Goal: Complete application form: Complete application form

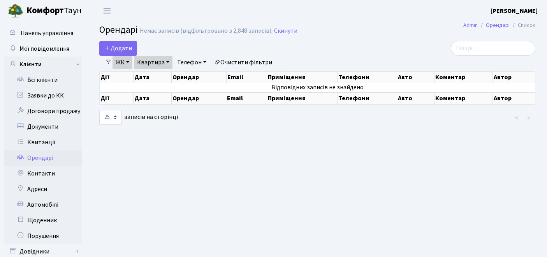
select select "25"
click at [242, 64] on link "Очистити фільтри" at bounding box center [243, 62] width 64 height 13
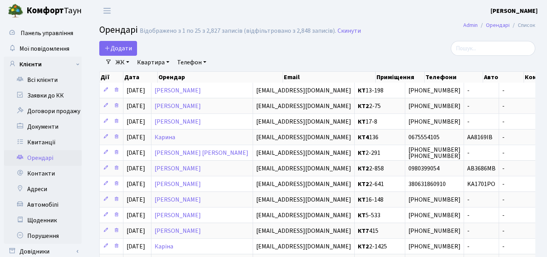
click at [125, 61] on link "ЖК" at bounding box center [123, 62] width 20 height 13
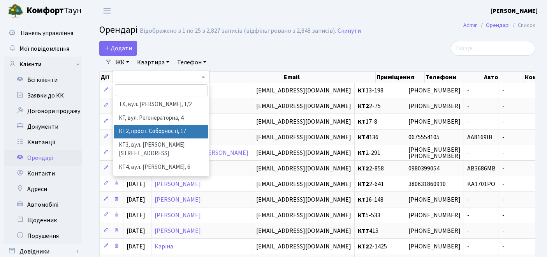
click at [129, 131] on li "КТ2, просп. Соборності, 17" at bounding box center [161, 132] width 95 height 14
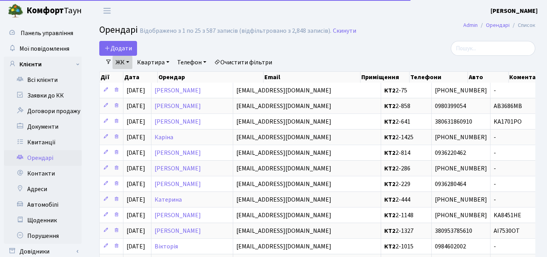
click at [156, 62] on link "Квартира" at bounding box center [153, 62] width 39 height 13
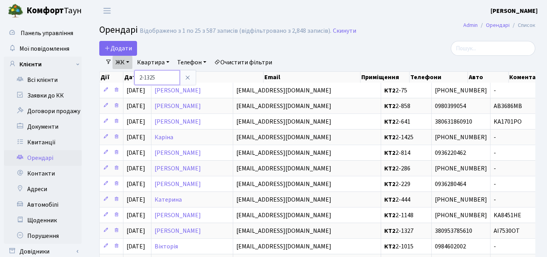
type input "2-1325"
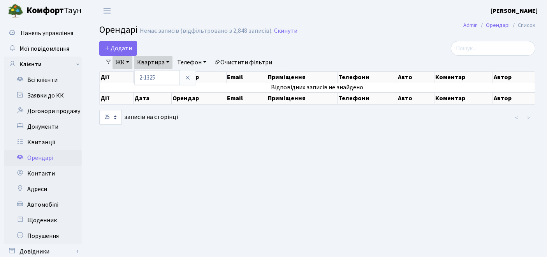
drag, startPoint x: 275, startPoint y: 154, endPoint x: 268, endPoint y: 146, distance: 10.5
click at [274, 153] on main "Admin Орендарі Список Орендарі Немає записів (відфільтровано з 2,848 записів). …" at bounding box center [318, 149] width 460 height 257
click at [121, 46] on span "Додати" at bounding box center [118, 48] width 28 height 9
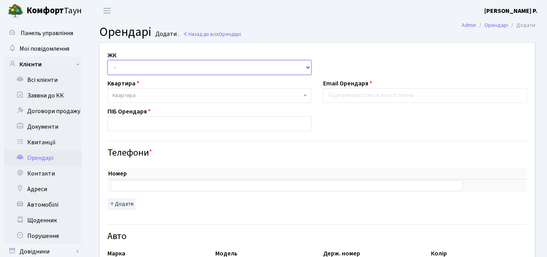
click at [157, 72] on select "- ТХ, вул. [STREET_ADDRESS] Регенераторна, 4 КТ2, просп. [STREET_ADDRESS] [STRE…" at bounding box center [210, 67] width 204 height 15
select select "295"
click at [108, 60] on select "- ТХ, вул. [STREET_ADDRESS] Регенераторна, 4 КТ2, просп. [STREET_ADDRESS] [STRE…" at bounding box center [210, 67] width 204 height 15
click at [147, 99] on span "Квартира" at bounding box center [210, 95] width 204 height 15
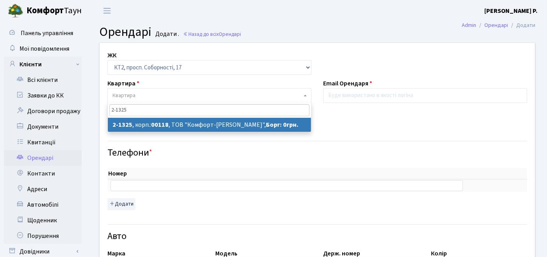
type input "2-1325"
select select "12940"
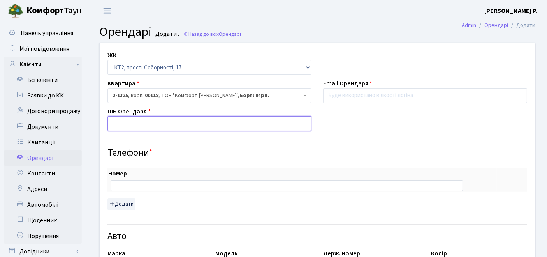
click at [201, 123] on input "text" at bounding box center [210, 123] width 204 height 15
paste input "[PERSON_NAME] [PERSON_NAME]"
type input "[PERSON_NAME] [PERSON_NAME]"
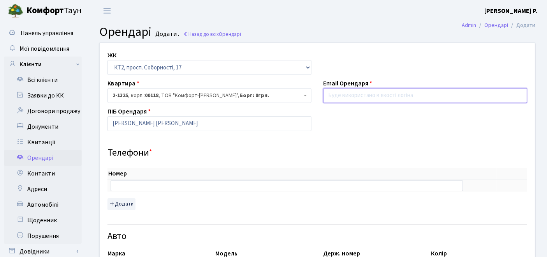
click at [339, 97] on input "email" at bounding box center [425, 95] width 204 height 15
paste input "[EMAIL_ADDRESS][DOMAIN_NAME]"
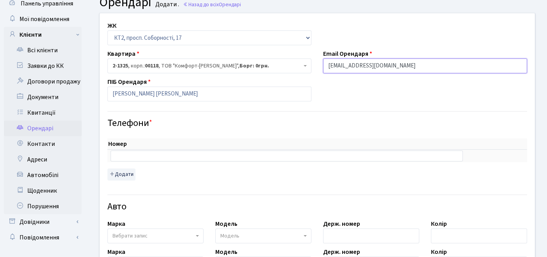
scroll to position [43, 0]
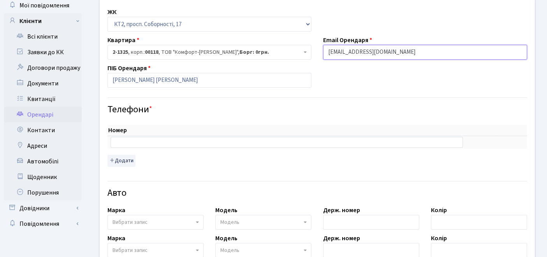
type input "[EMAIL_ADDRESS][DOMAIN_NAME]"
click at [194, 139] on input "text" at bounding box center [287, 142] width 353 height 11
paste input "[PHONE_NUMBER]"
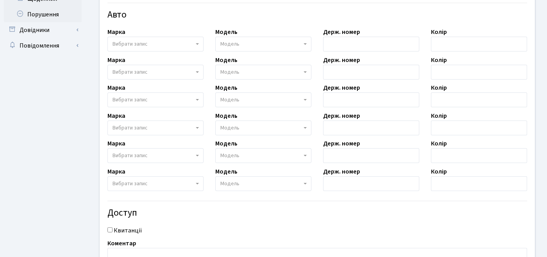
scroll to position [295, 0]
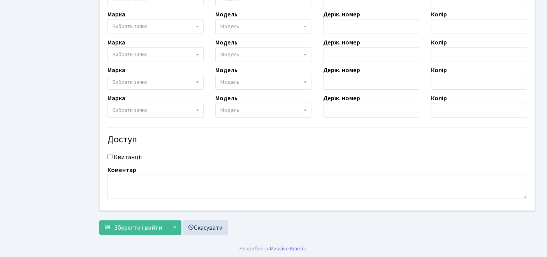
type input "[PHONE_NUMBER]"
click at [111, 155] on input "Квитанції" at bounding box center [110, 156] width 5 height 5
checkbox input "true"
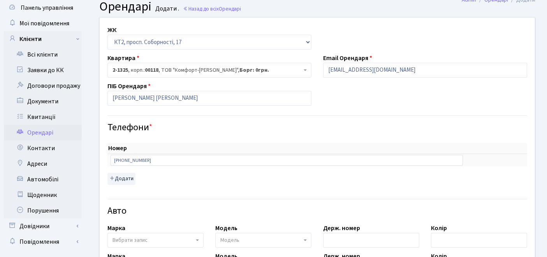
scroll to position [0, 0]
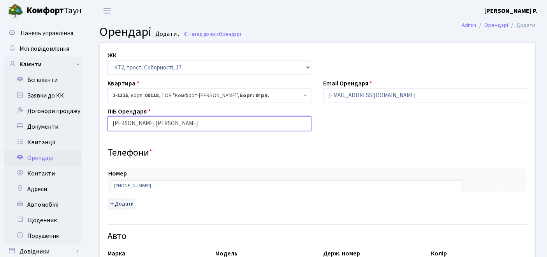
drag, startPoint x: 211, startPoint y: 119, endPoint x: 111, endPoint y: 124, distance: 100.6
click at [111, 124] on input "[PERSON_NAME] [PERSON_NAME]" at bounding box center [210, 123] width 204 height 15
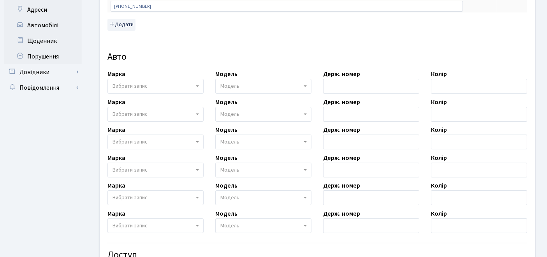
scroll to position [295, 0]
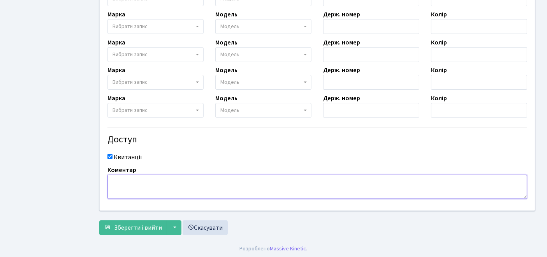
click at [186, 187] on textarea at bounding box center [318, 187] width 420 height 24
paste textarea "[PERSON_NAME] [PERSON_NAME]"
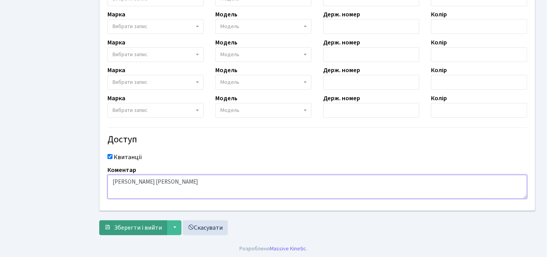
type textarea "[PERSON_NAME] [PERSON_NAME]"
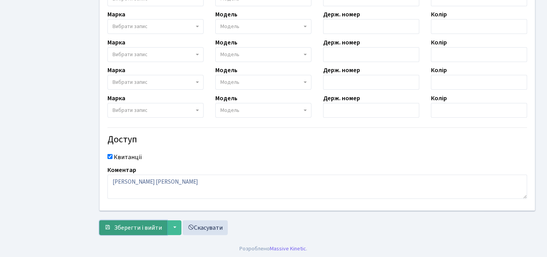
click at [138, 228] on span "Зберегти і вийти" at bounding box center [138, 227] width 48 height 9
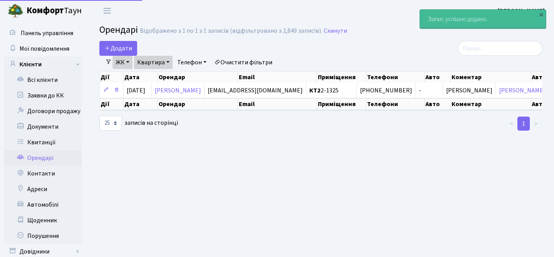
select select "25"
